Goal: Information Seeking & Learning: Check status

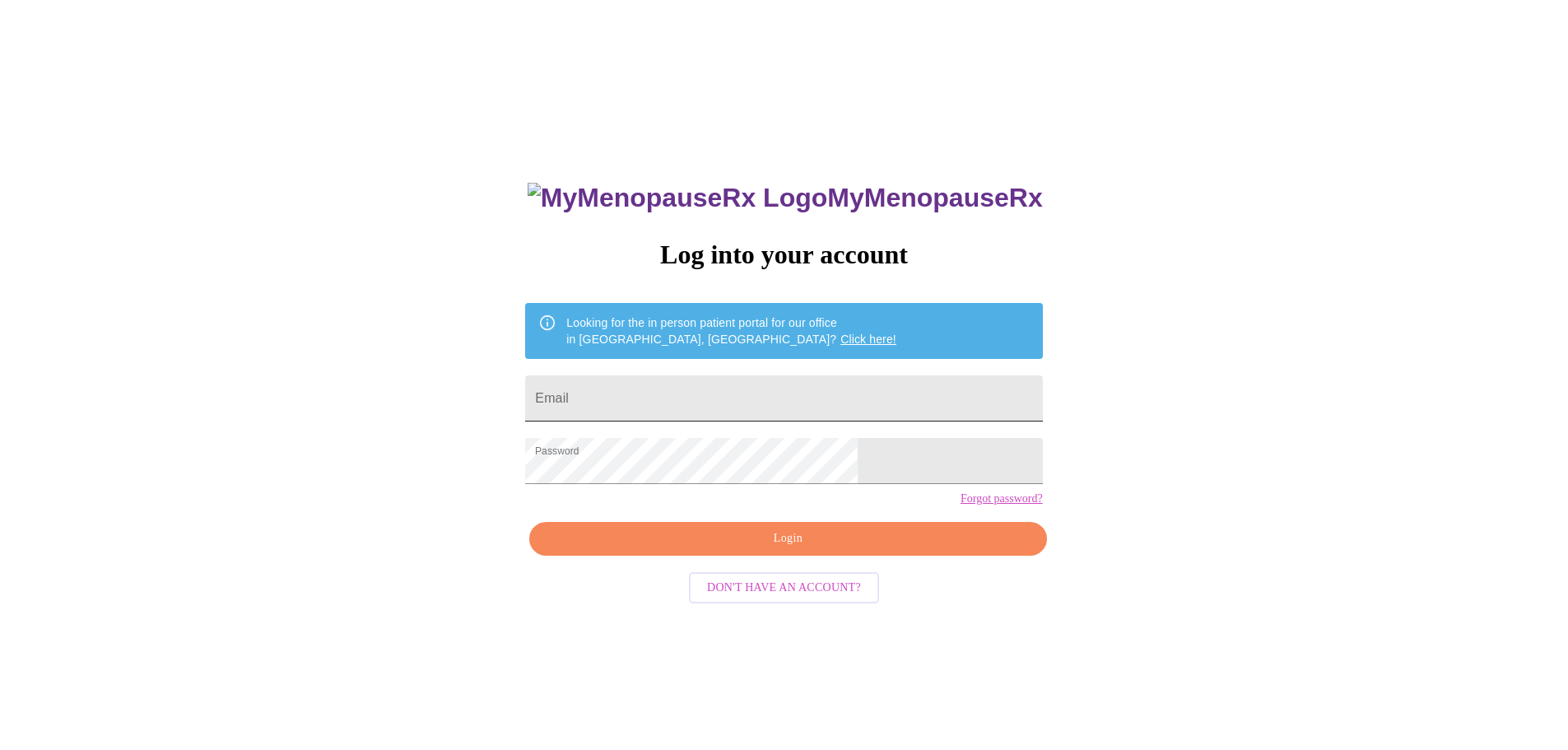
click at [679, 390] on input "Email" at bounding box center [784, 399] width 517 height 46
type input "[PERSON_NAME][EMAIL_ADDRESS][DOMAIN_NAME]"
click at [815, 550] on span "Login" at bounding box center [788, 539] width 480 height 20
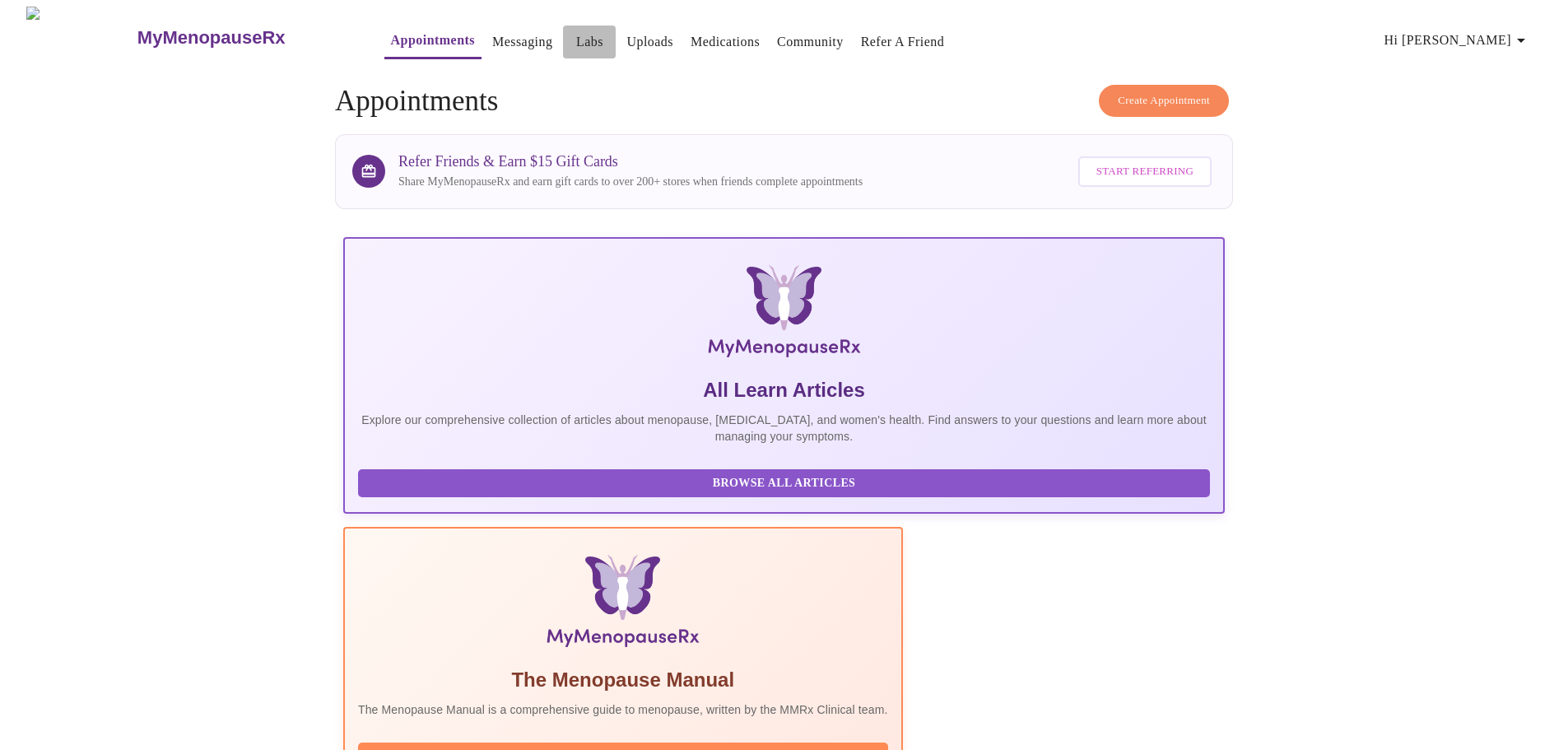
click at [577, 35] on link "Labs" at bounding box center [590, 42] width 27 height 23
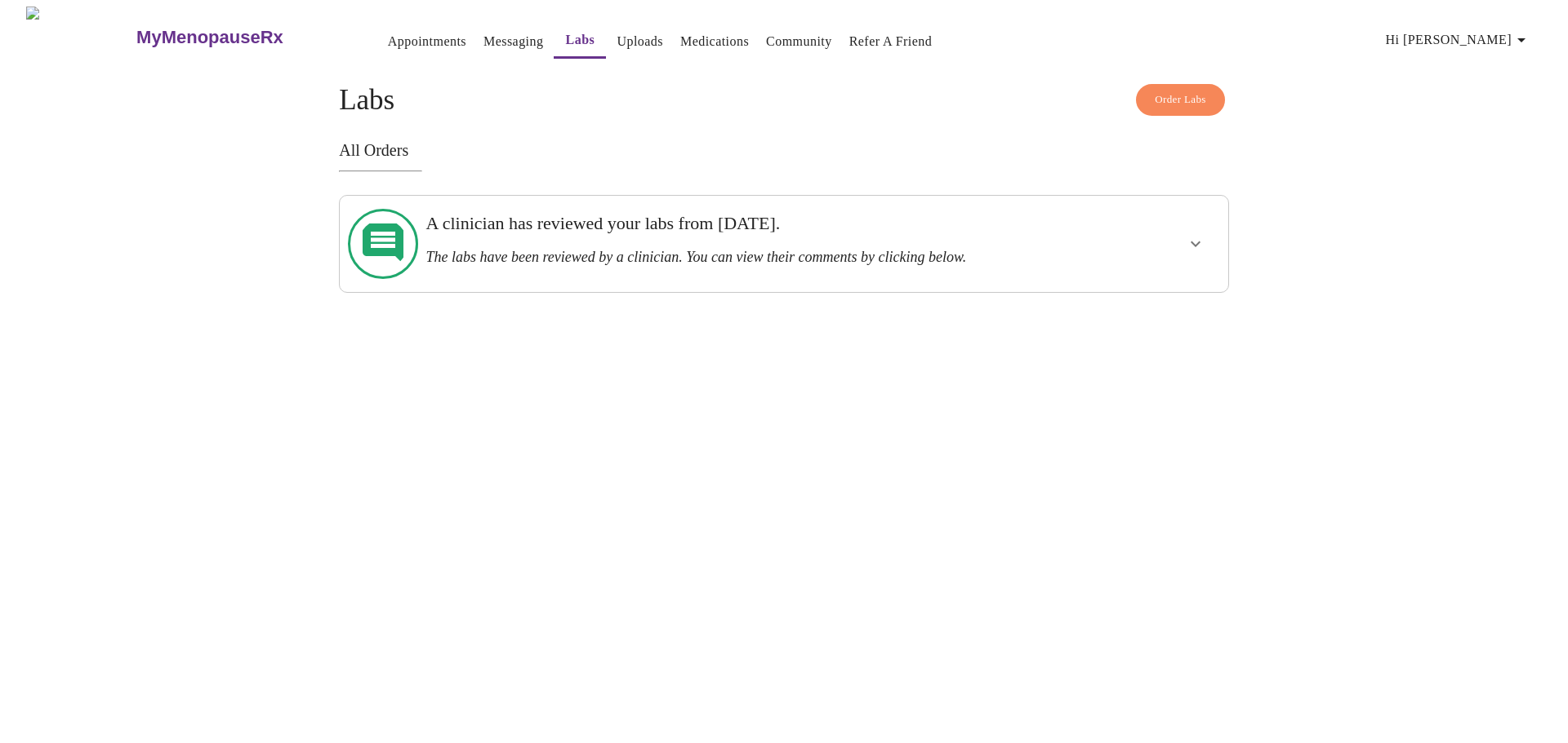
click at [652, 236] on div "A clinician has reviewed your labs from Monday, February 24th. The labs have be…" at bounding box center [741, 239] width 630 height 53
click at [1195, 234] on icon "show more" at bounding box center [1195, 243] width 19 height 19
click at [1151, 293] on span "View Comments" at bounding box center [1142, 303] width 100 height 20
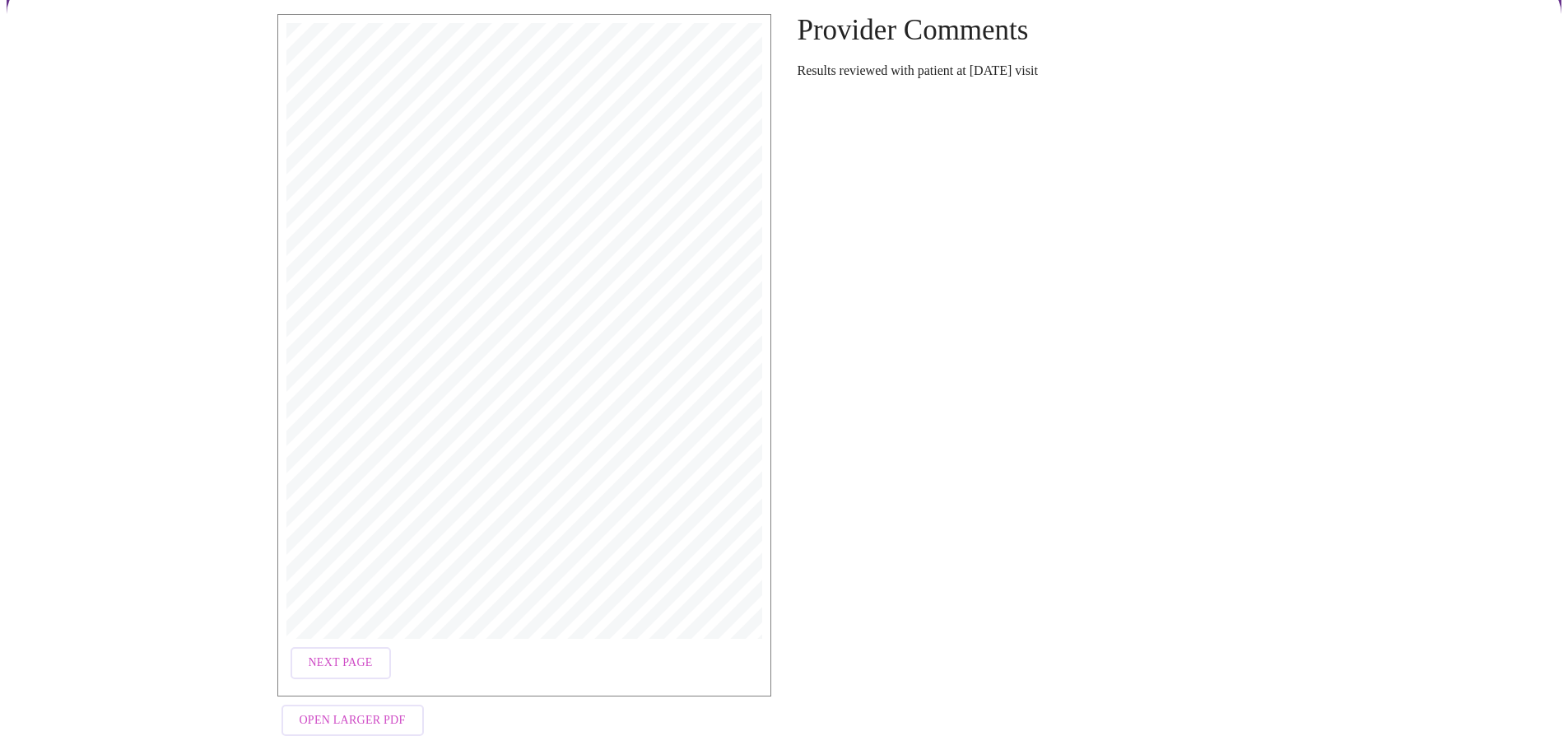
scroll to position [160, 0]
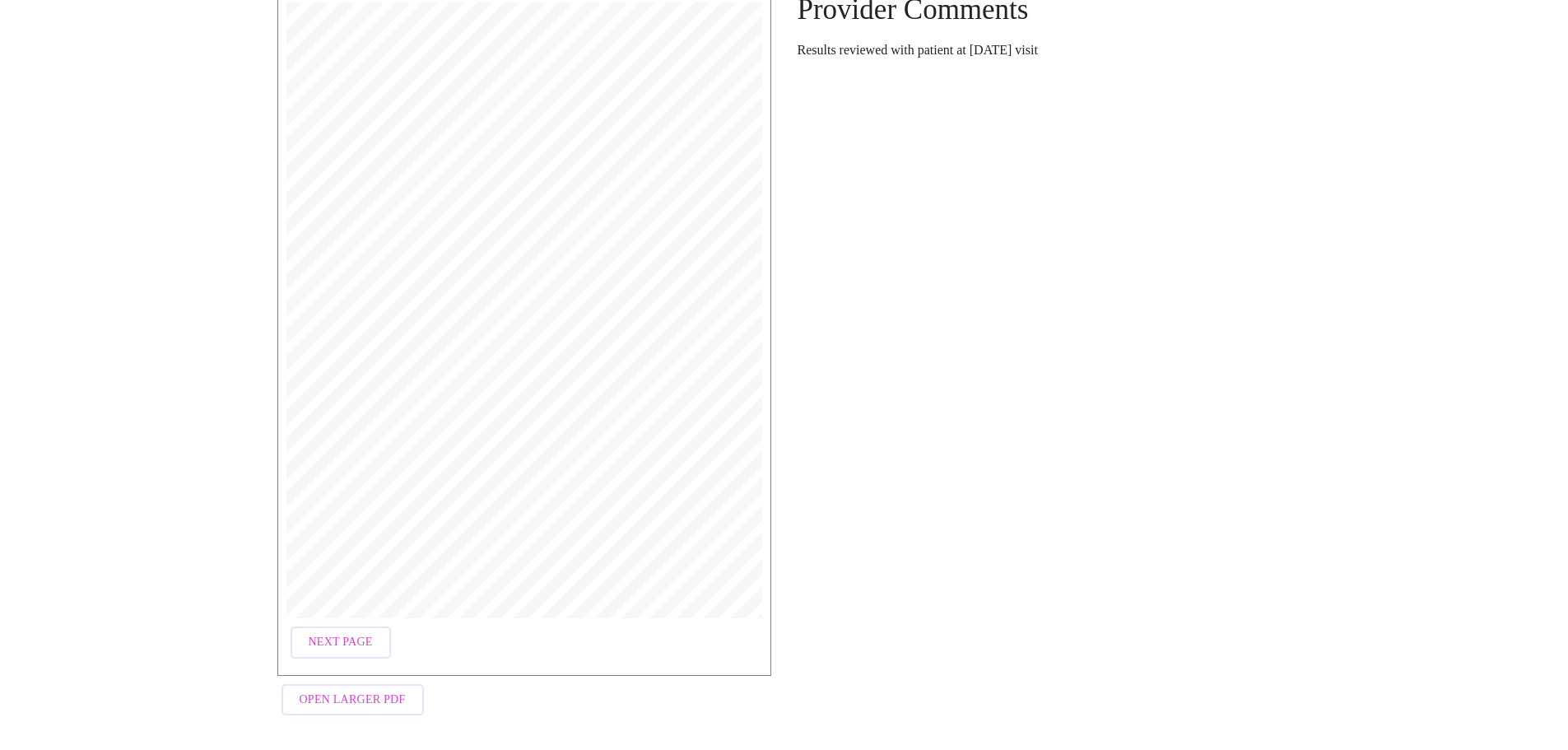
click at [333, 635] on span "Next Page" at bounding box center [340, 643] width 64 height 20
click at [468, 632] on span "Next Page" at bounding box center [475, 643] width 64 height 20
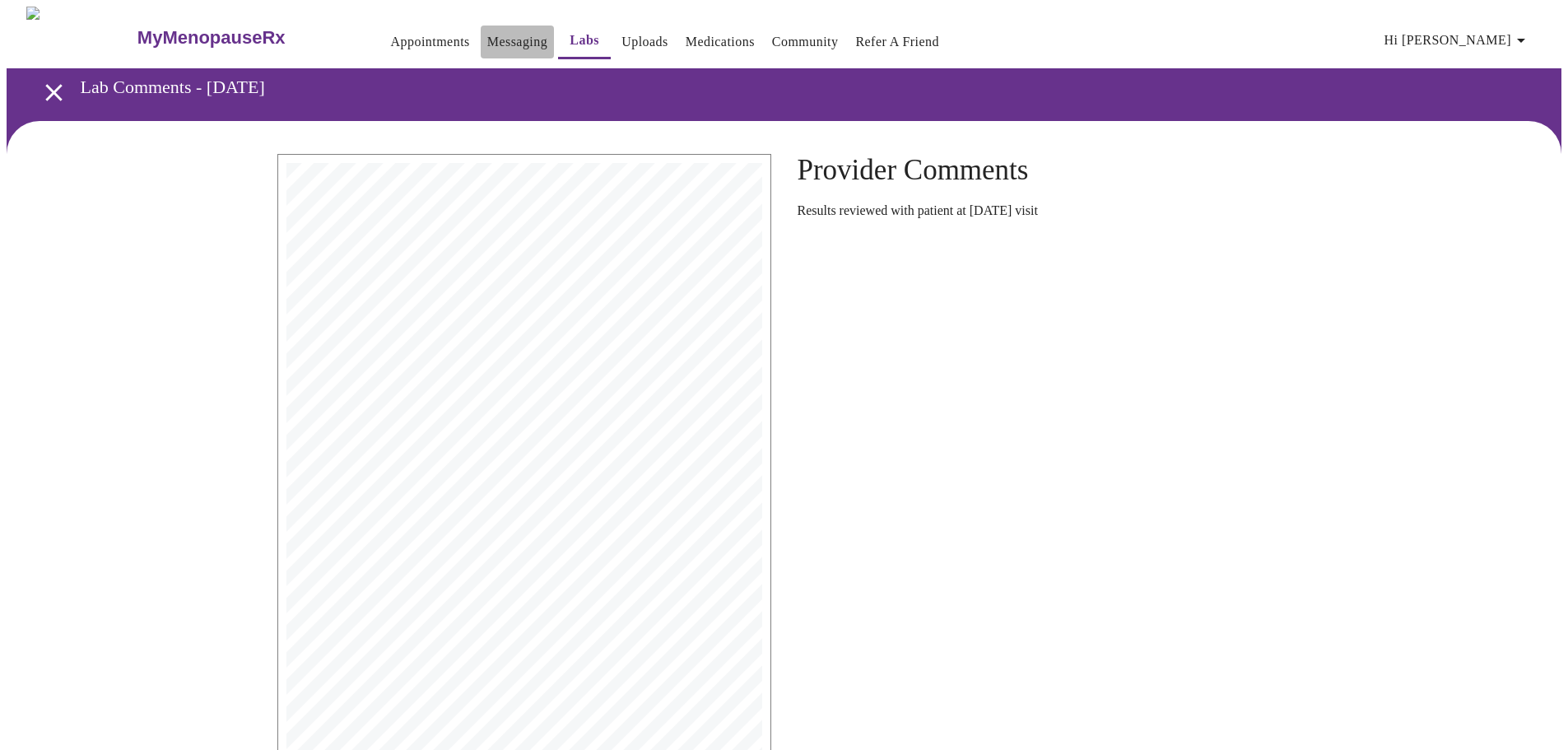
click at [487, 33] on link "Messaging" at bounding box center [517, 42] width 60 height 23
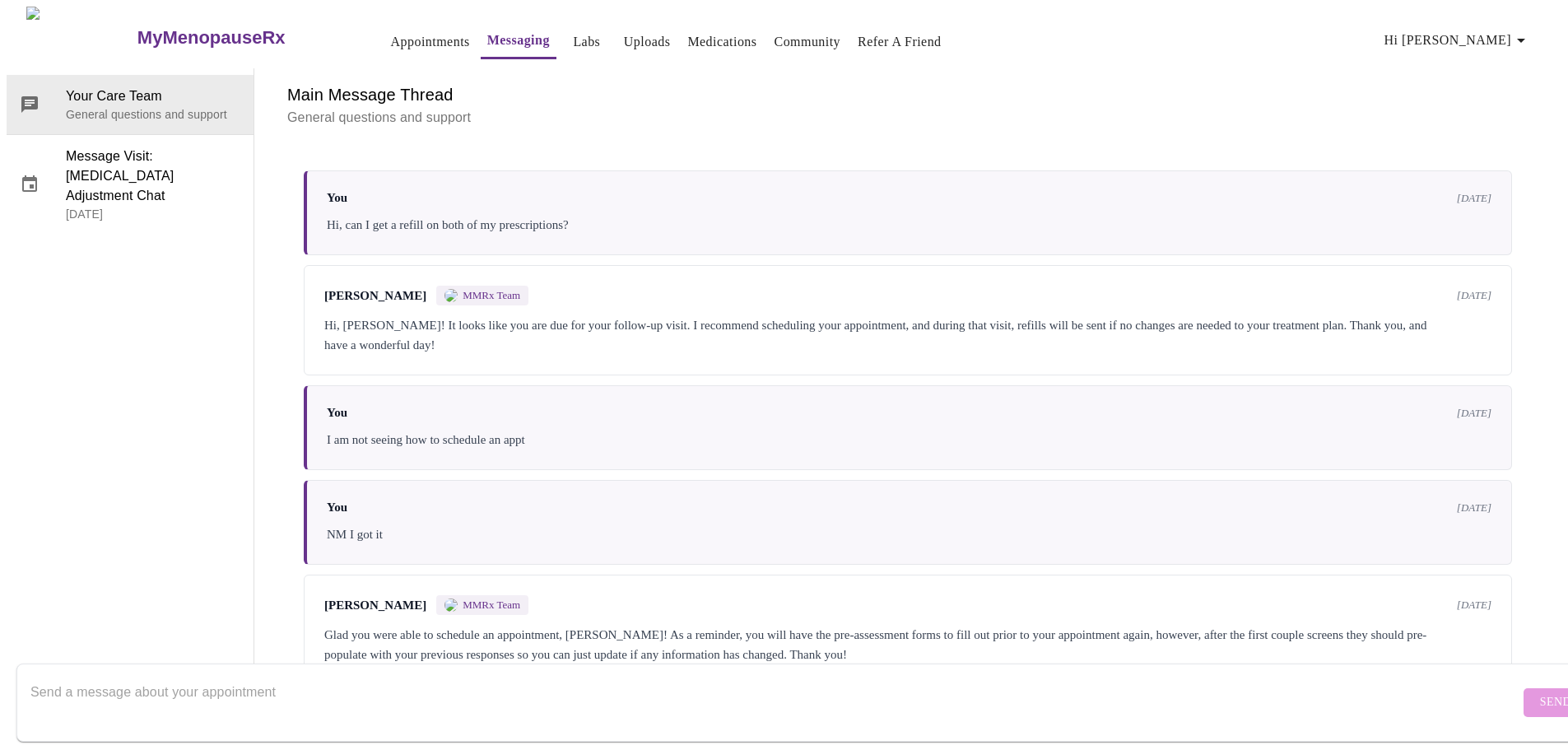
scroll to position [64, 0]
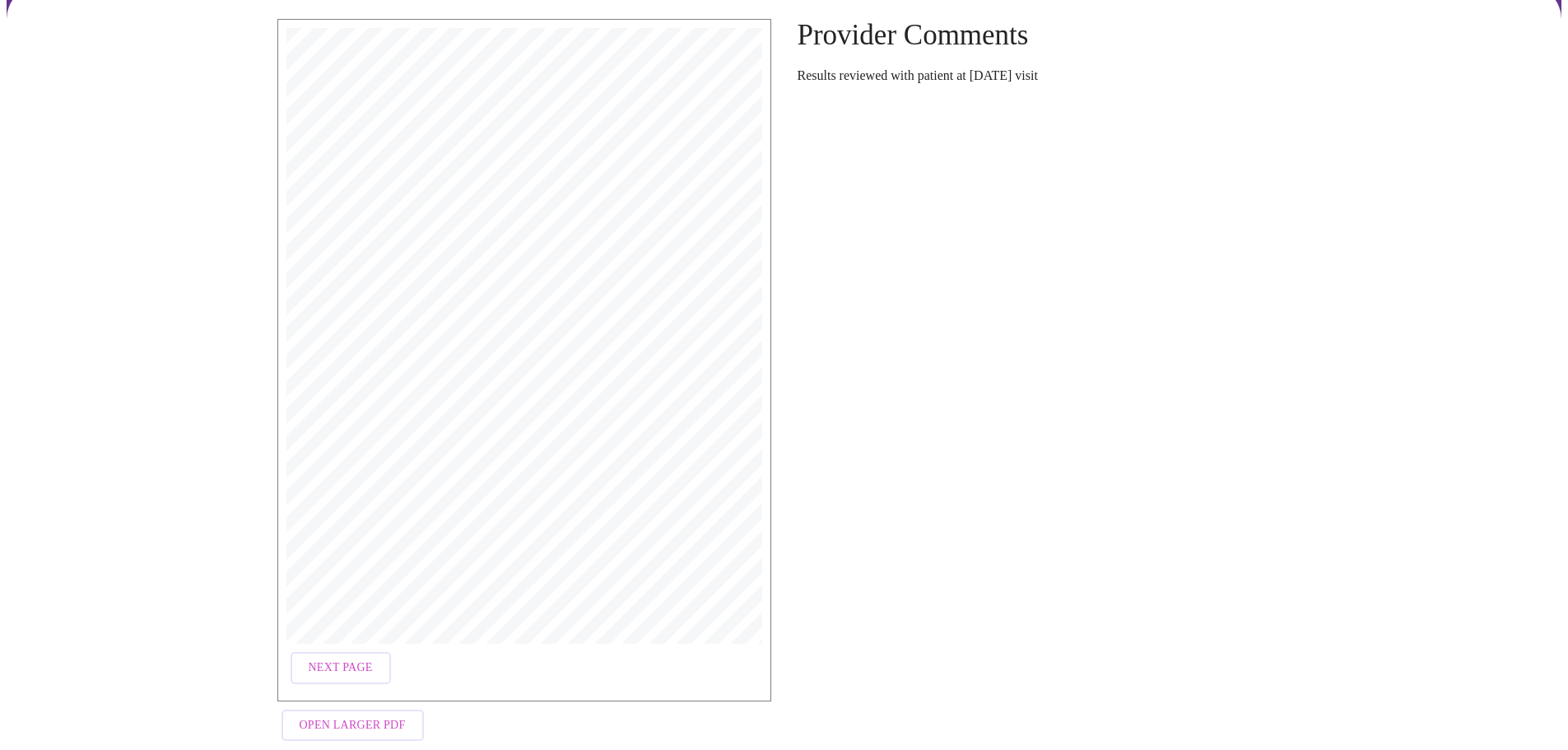
scroll to position [160, 0]
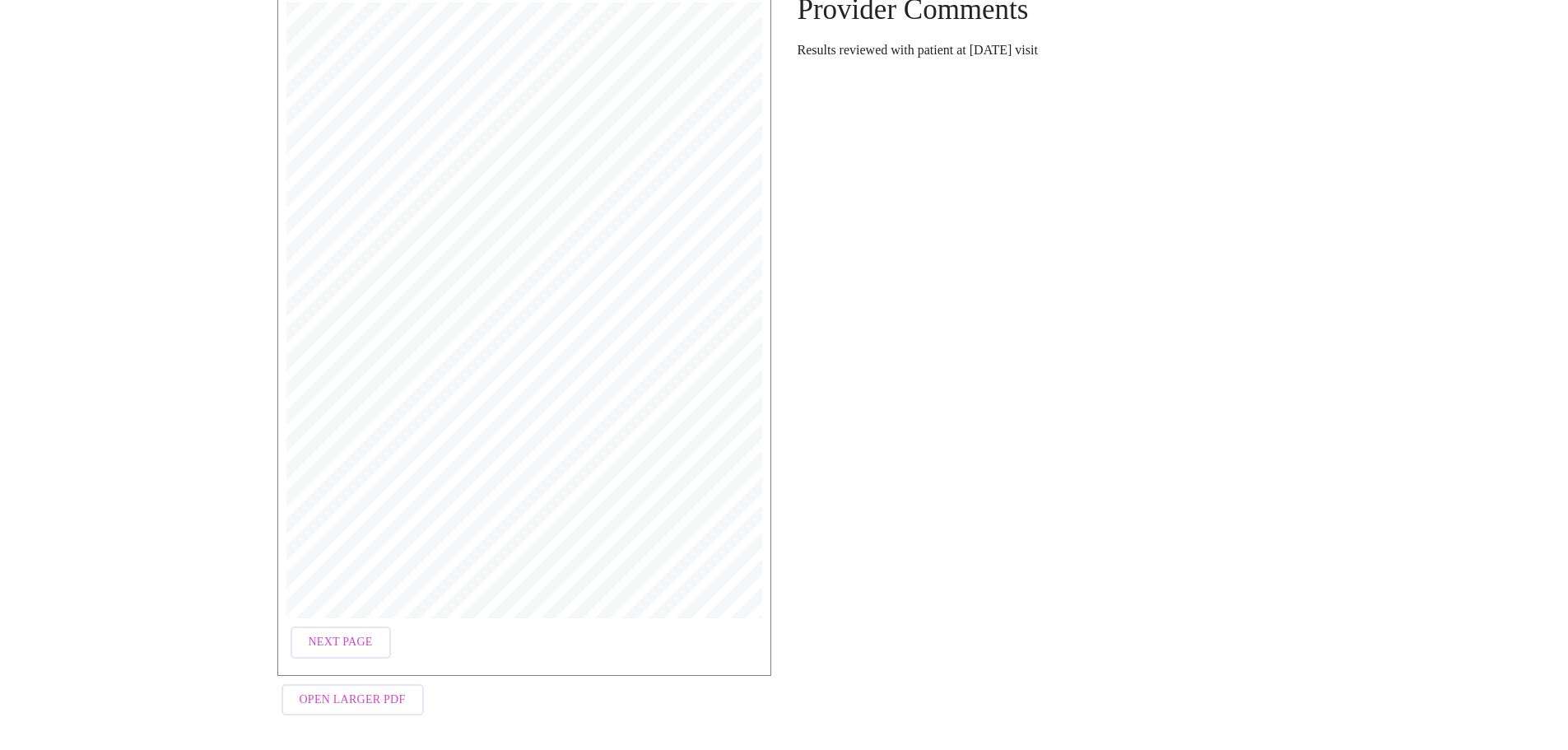
click at [345, 695] on span "Open Larger PDF" at bounding box center [353, 701] width 106 height 20
